Goal: Task Accomplishment & Management: Manage account settings

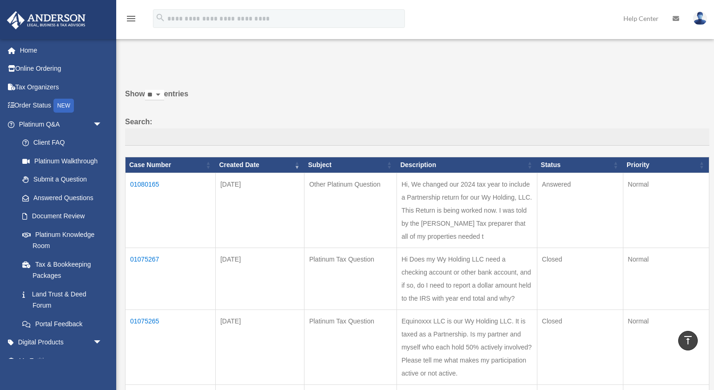
scroll to position [187, 0]
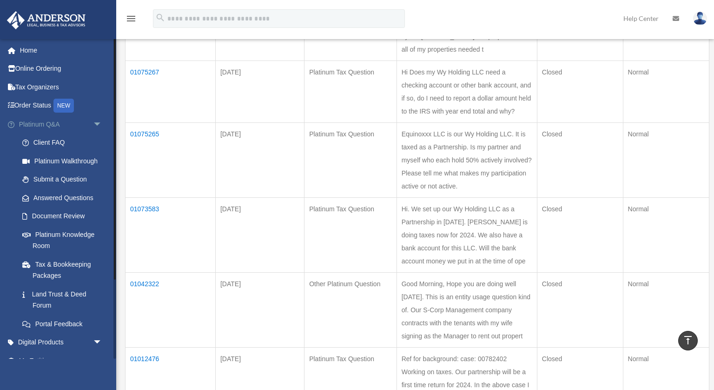
click at [97, 124] on span "arrow_drop_down" at bounding box center [102, 124] width 19 height 19
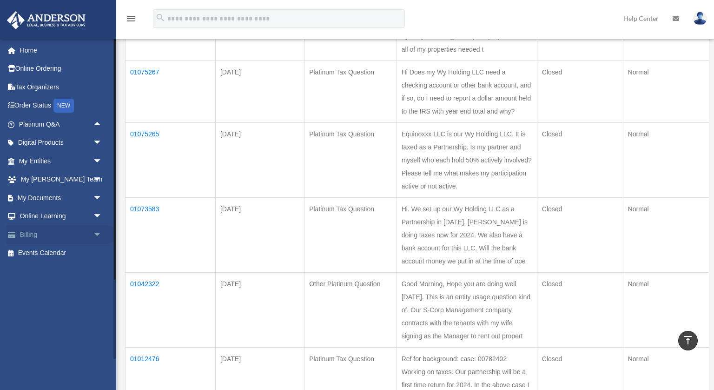
click at [56, 235] on link "Billing arrow_drop_down" at bounding box center [62, 234] width 110 height 19
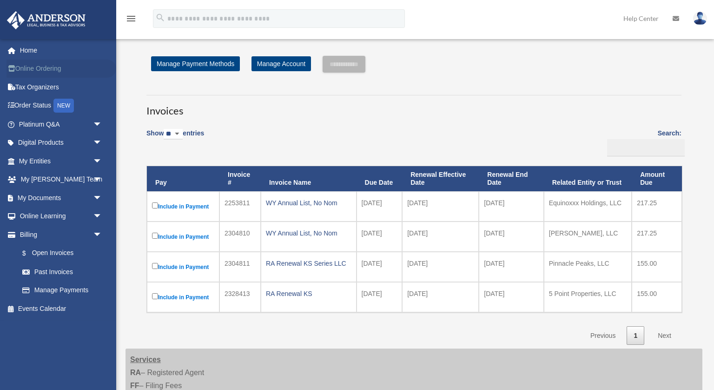
click at [51, 71] on link "Online Ordering" at bounding box center [62, 68] width 110 height 19
click at [45, 107] on link "Order Status NEW" at bounding box center [62, 105] width 110 height 19
click at [700, 18] on img at bounding box center [700, 18] width 14 height 13
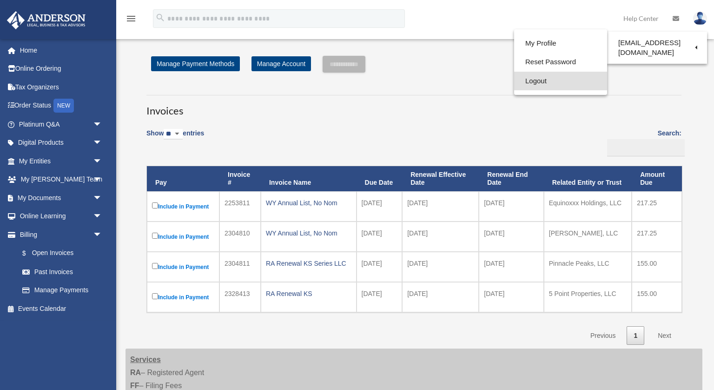
click at [546, 82] on link "Logout" at bounding box center [560, 81] width 93 height 19
